Goal: Task Accomplishment & Management: Manage account settings

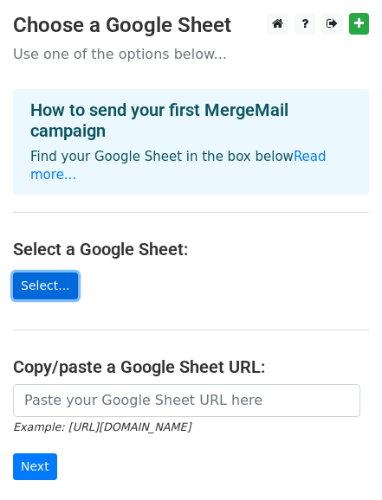
click at [42, 274] on link "Select..." at bounding box center [45, 286] width 65 height 27
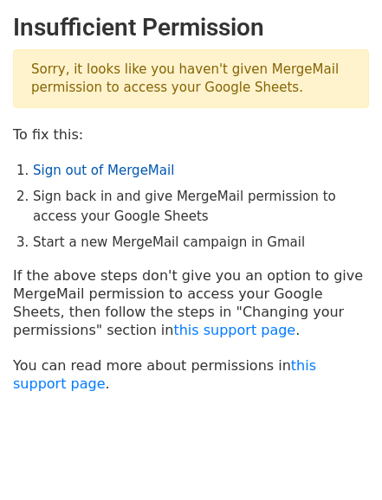
click at [121, 168] on link "Sign out of MergeMail" at bounding box center [103, 171] width 141 height 16
click at [133, 168] on link "Sign out of MergeMail" at bounding box center [103, 171] width 141 height 16
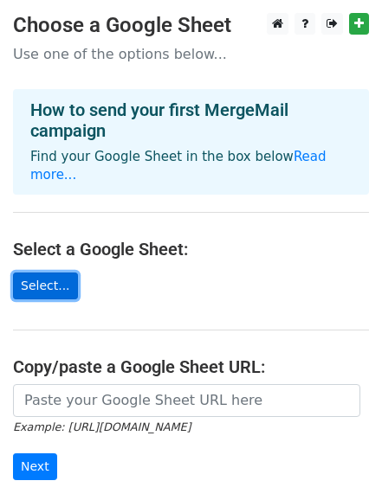
click at [43, 273] on link "Select..." at bounding box center [45, 286] width 65 height 27
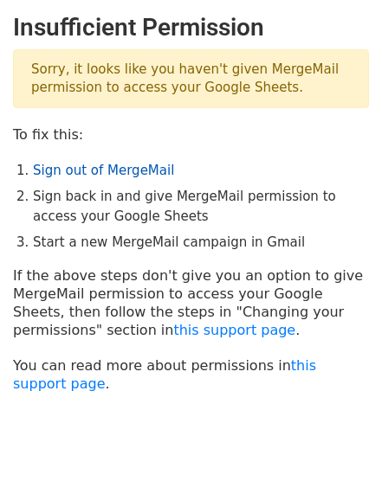
click at [121, 171] on link "Sign out of MergeMail" at bounding box center [103, 171] width 141 height 16
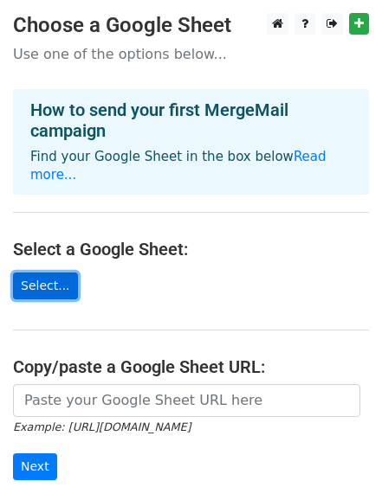
click at [37, 273] on link "Select..." at bounding box center [45, 286] width 65 height 27
click at [42, 275] on link "Select..." at bounding box center [45, 286] width 65 height 27
click at [42, 273] on link "Select..." at bounding box center [45, 286] width 65 height 27
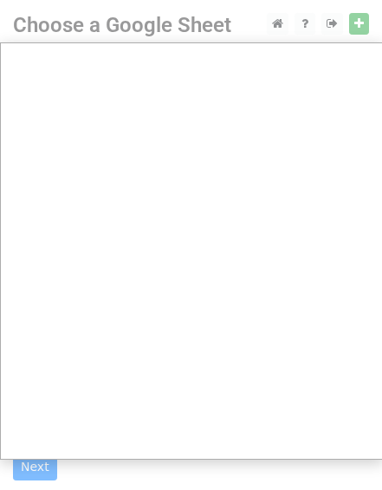
click at [360, 26] on div at bounding box center [191, 345] width 382 height 690
